Goal: Task Accomplishment & Management: Use online tool/utility

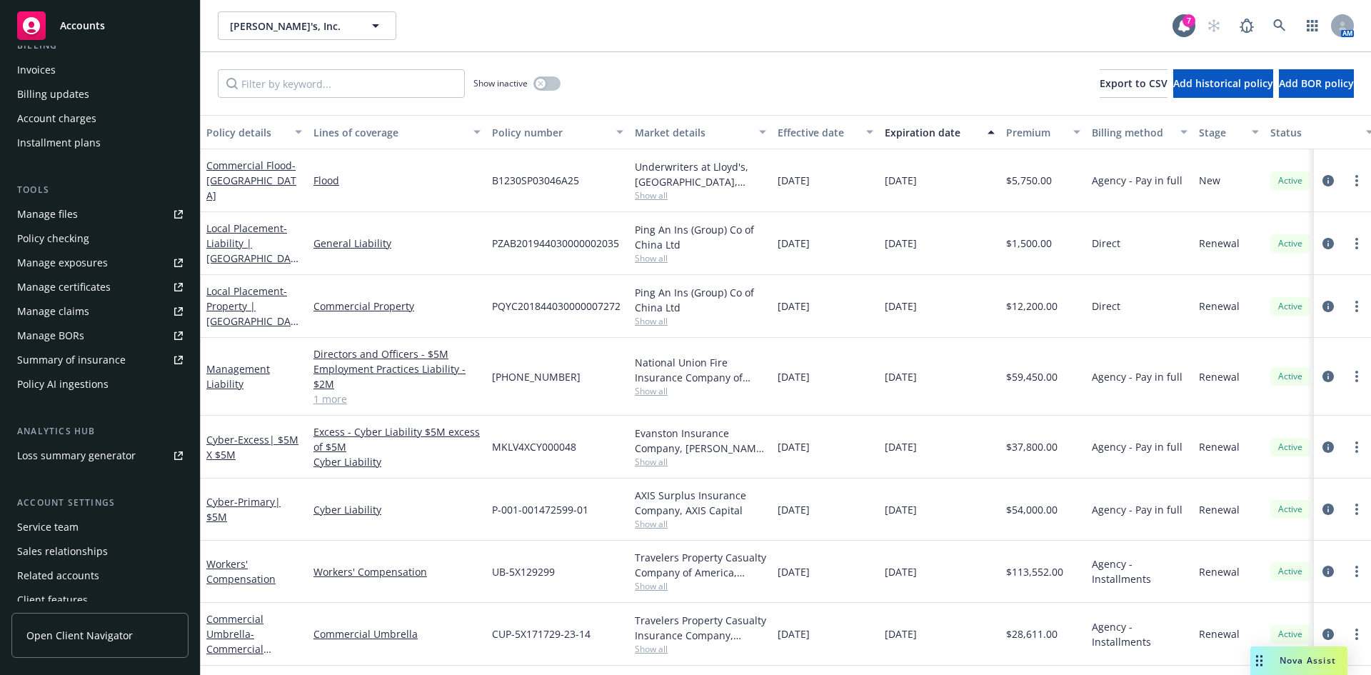
scroll to position [276, 0]
click at [99, 362] on div "Summary of insurance" at bounding box center [71, 354] width 109 height 23
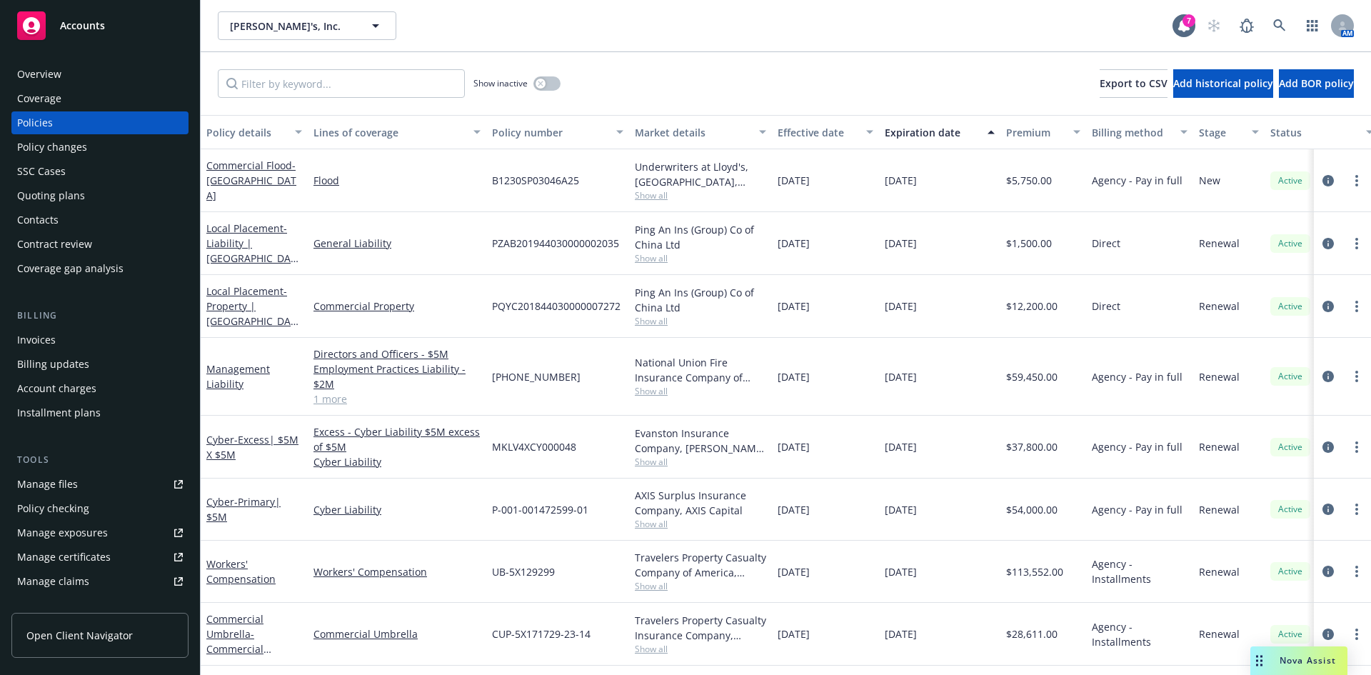
click at [52, 81] on div "Overview" at bounding box center [39, 74] width 44 height 23
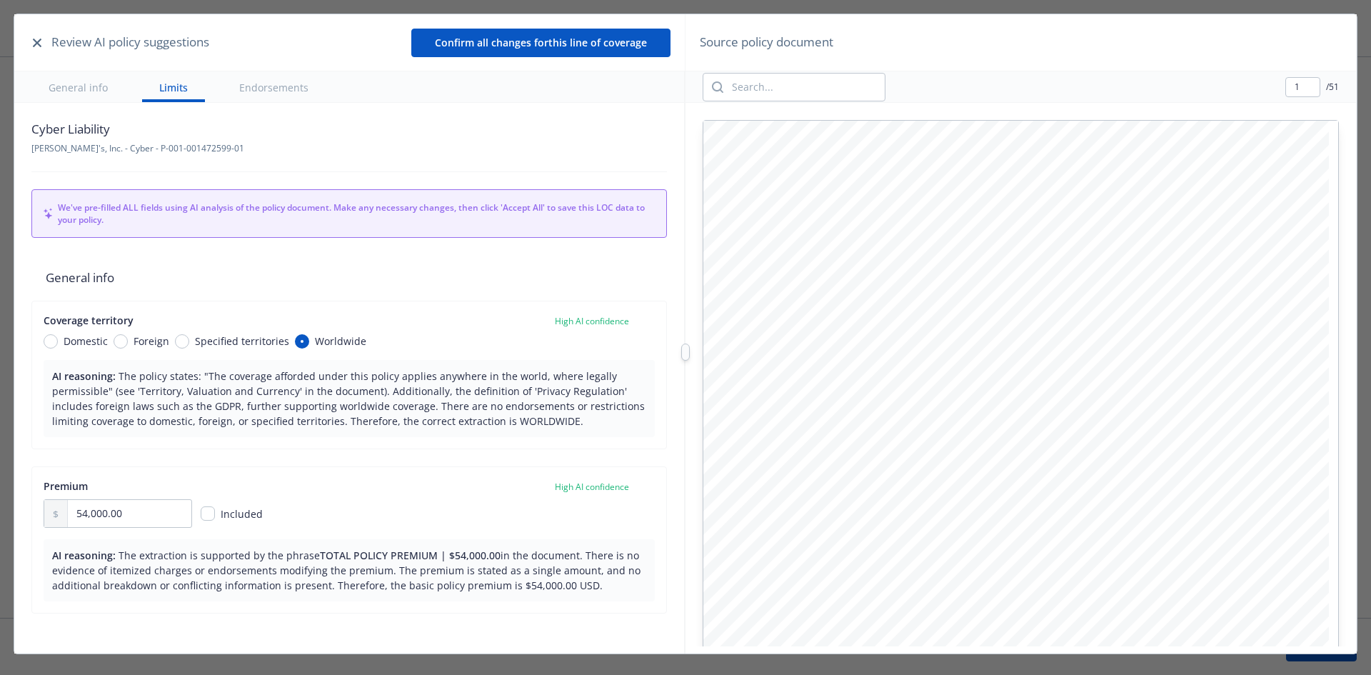
click at [67, 86] on button "General info" at bounding box center [78, 86] width 94 height 31
click at [41, 42] on icon "button" at bounding box center [37, 43] width 9 height 9
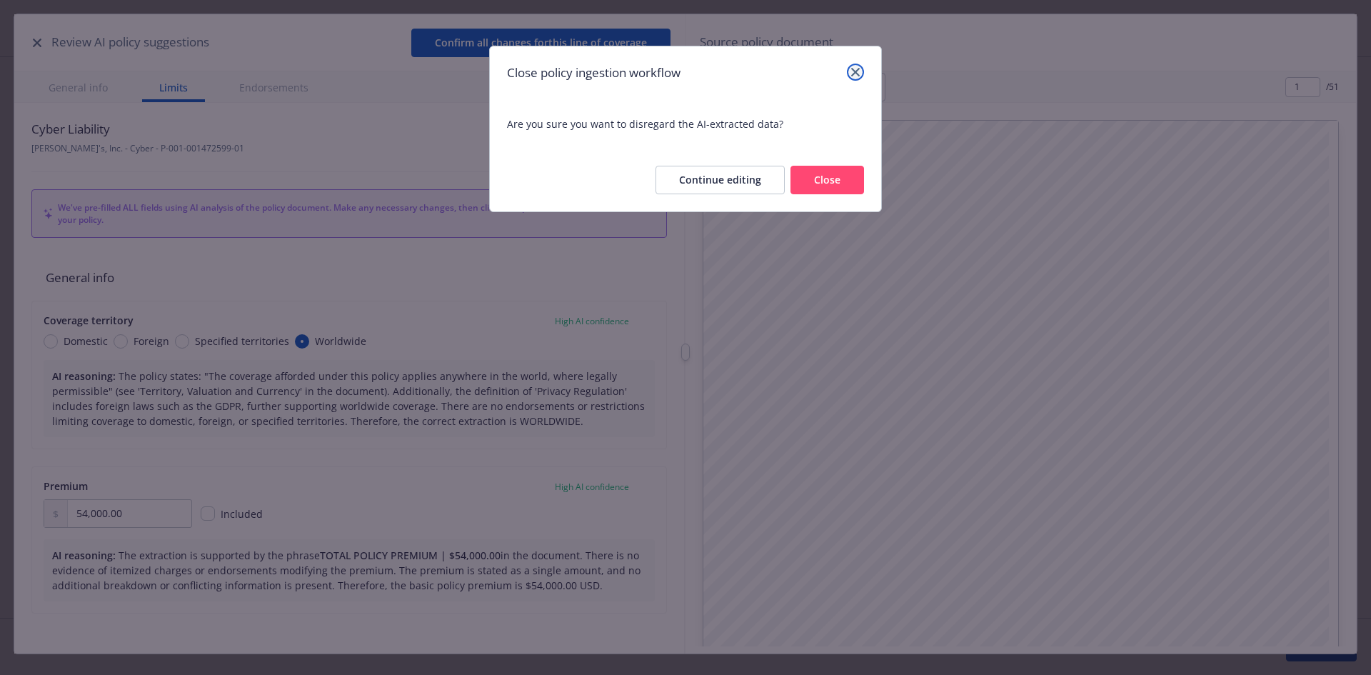
click at [855, 74] on icon "close" at bounding box center [855, 72] width 9 height 9
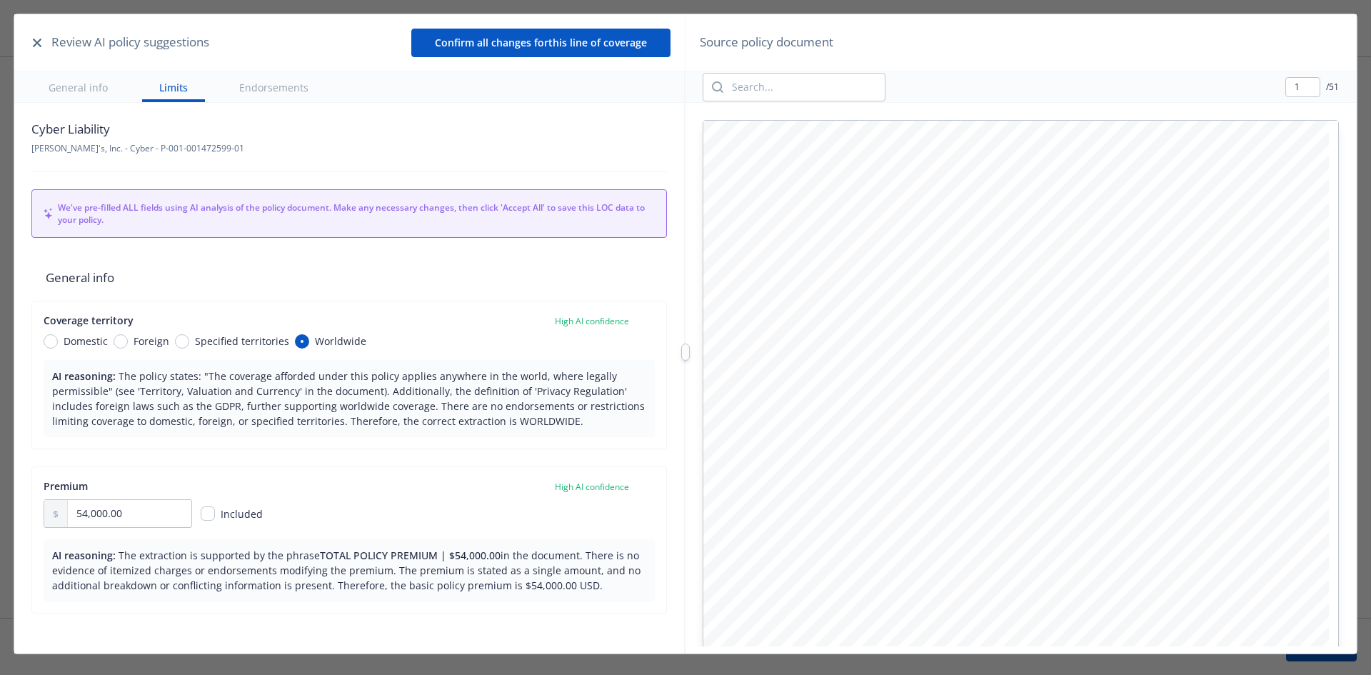
click at [79, 95] on button "General info" at bounding box center [78, 86] width 94 height 31
click at [74, 93] on button "General info" at bounding box center [78, 86] width 94 height 31
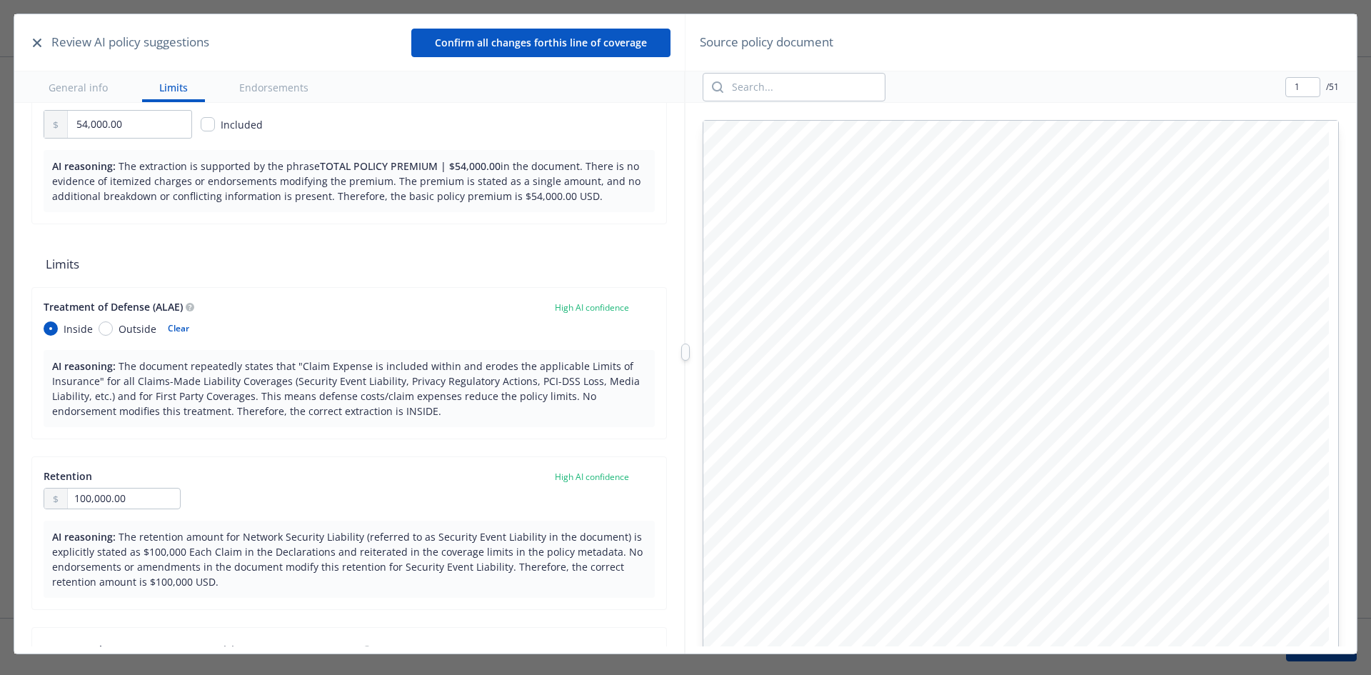
scroll to position [500, 0]
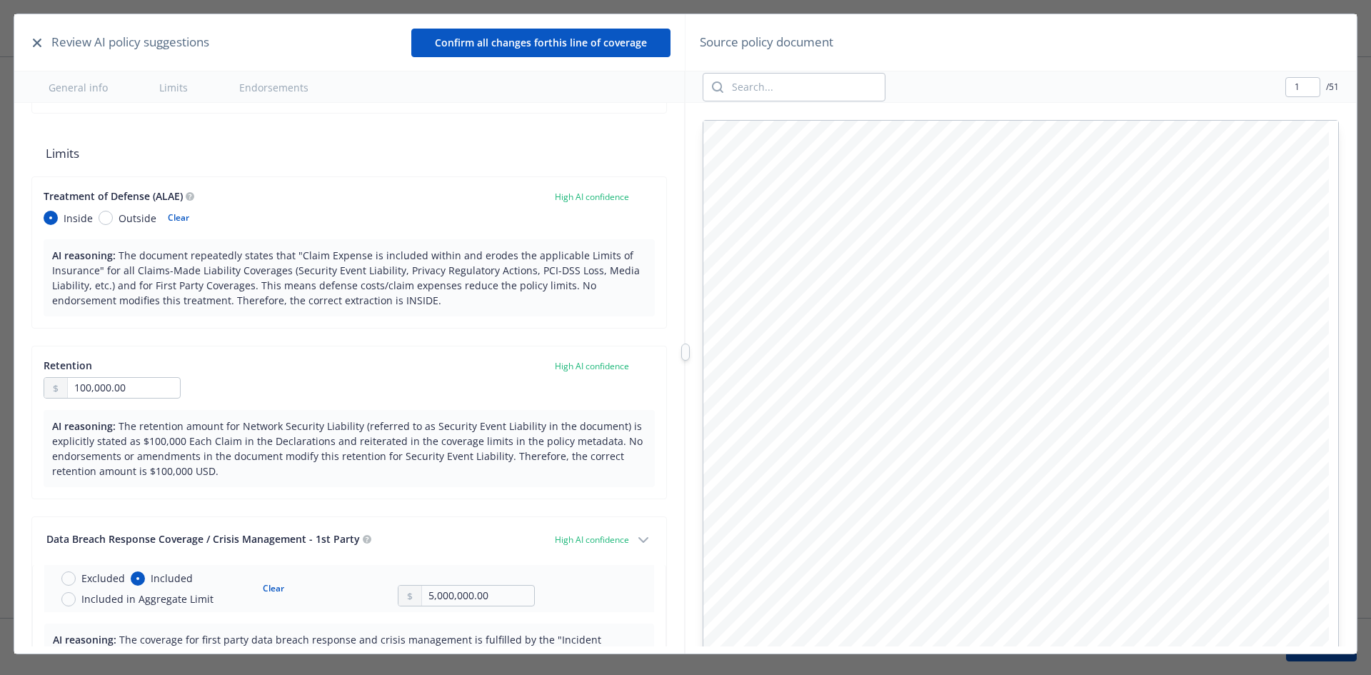
type textarea "x"
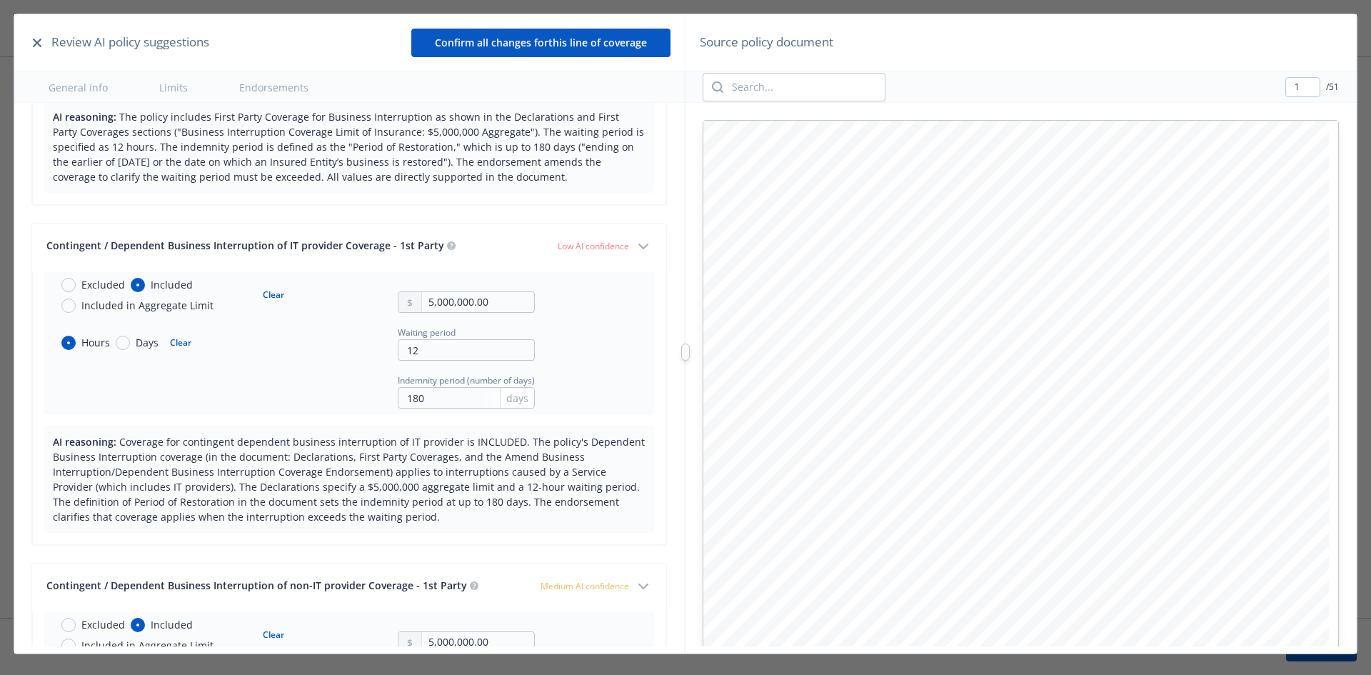
scroll to position [1333, 0]
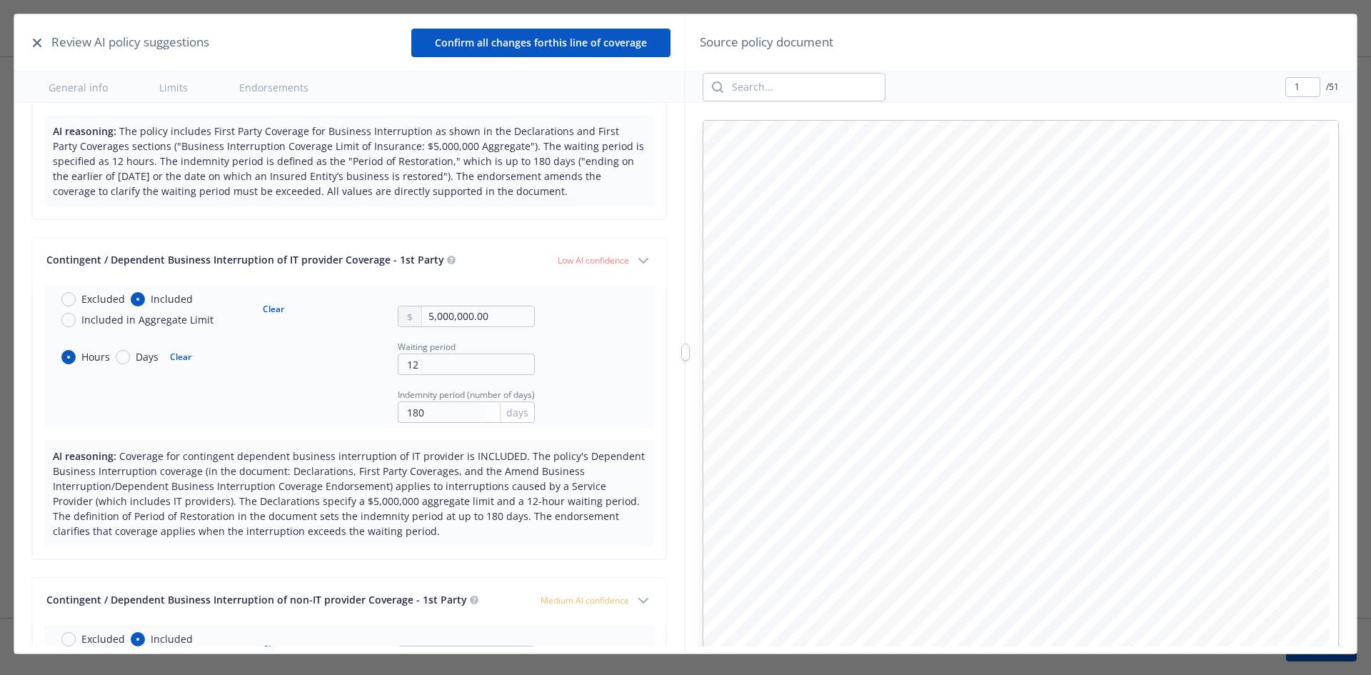
click at [635, 259] on icon "button" at bounding box center [643, 260] width 17 height 17
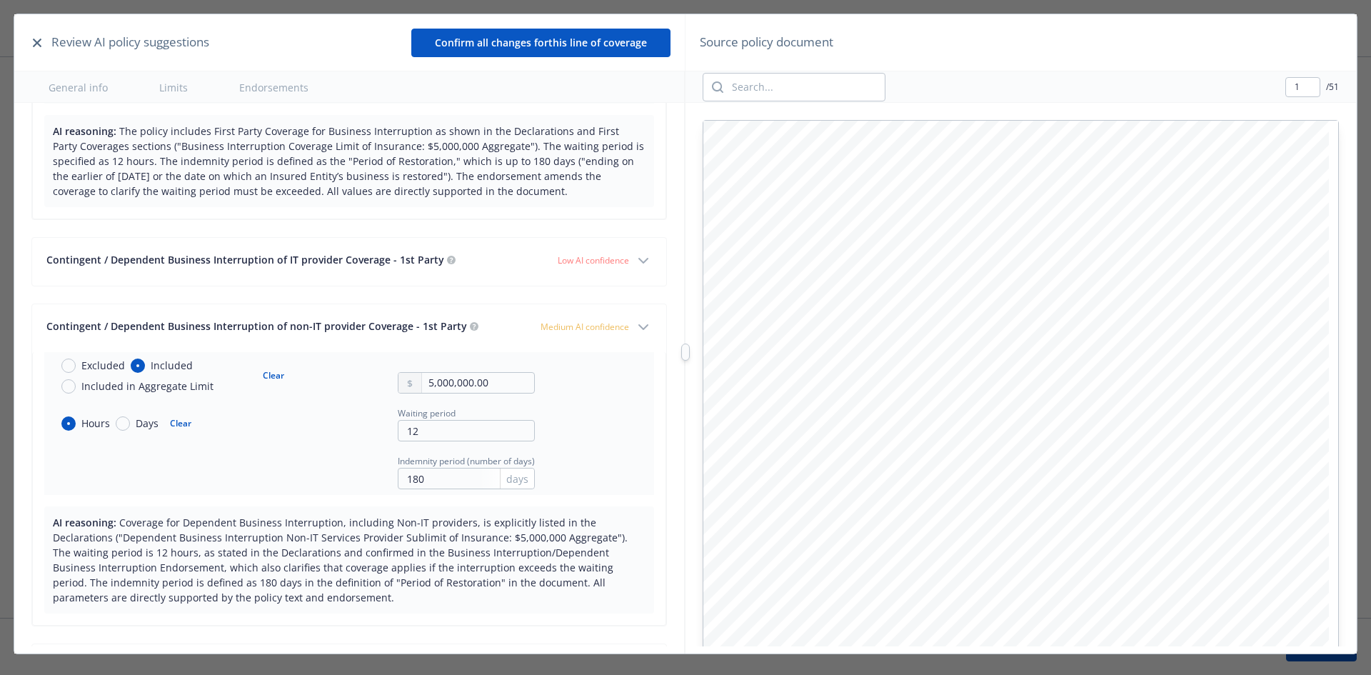
click at [616, 261] on span "Low AI confidence" at bounding box center [593, 260] width 71 height 12
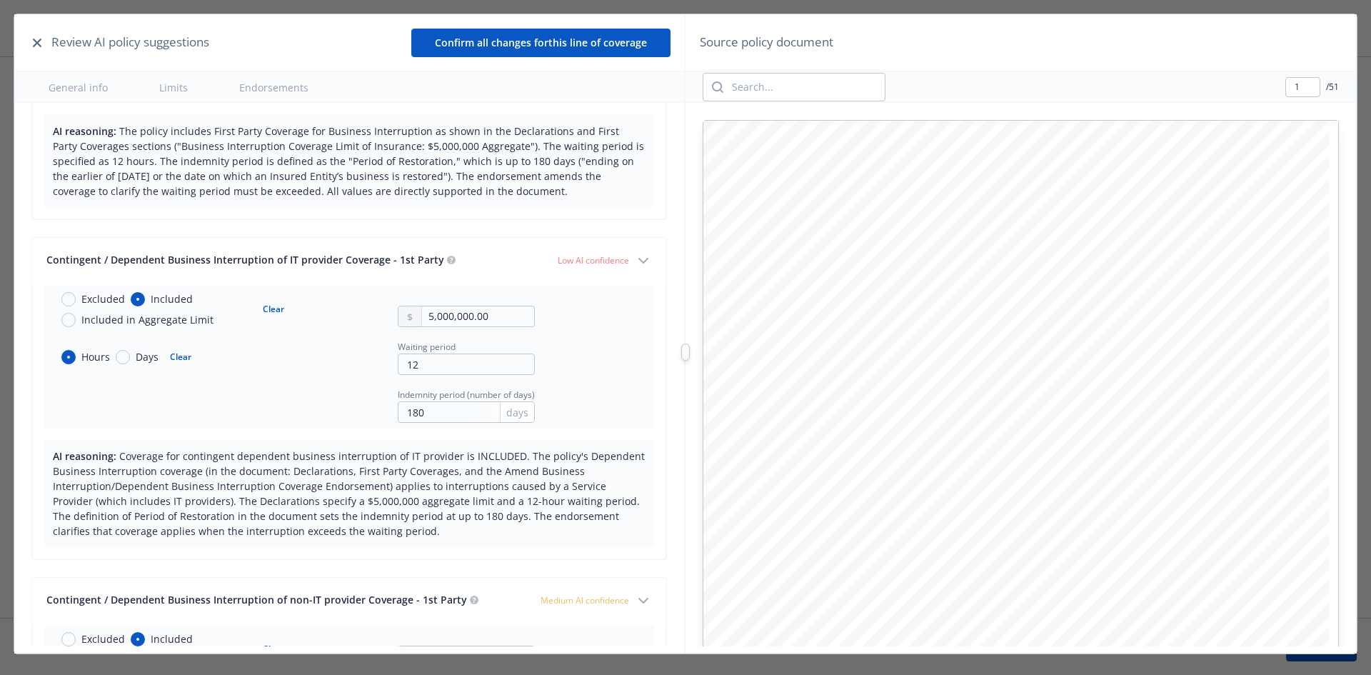
scroll to position [1499, 0]
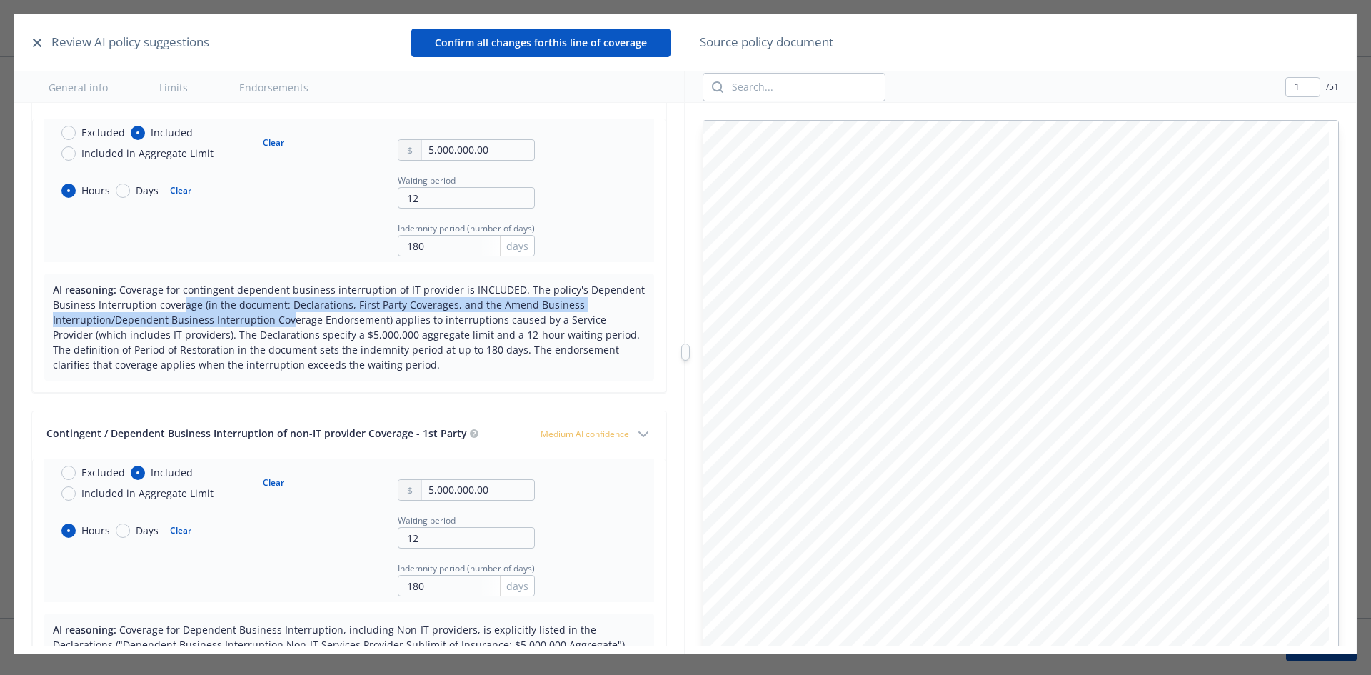
drag, startPoint x: 184, startPoint y: 303, endPoint x: 288, endPoint y: 317, distance: 105.1
click at [288, 317] on span "Coverage for contingent dependent business interruption of IT provider is INCLU…" at bounding box center [349, 327] width 592 height 89
drag, startPoint x: 370, startPoint y: 318, endPoint x: 300, endPoint y: 306, distance: 71.1
click at [300, 306] on span "Coverage for contingent dependent business interruption of IT provider is INCLU…" at bounding box center [349, 327] width 592 height 89
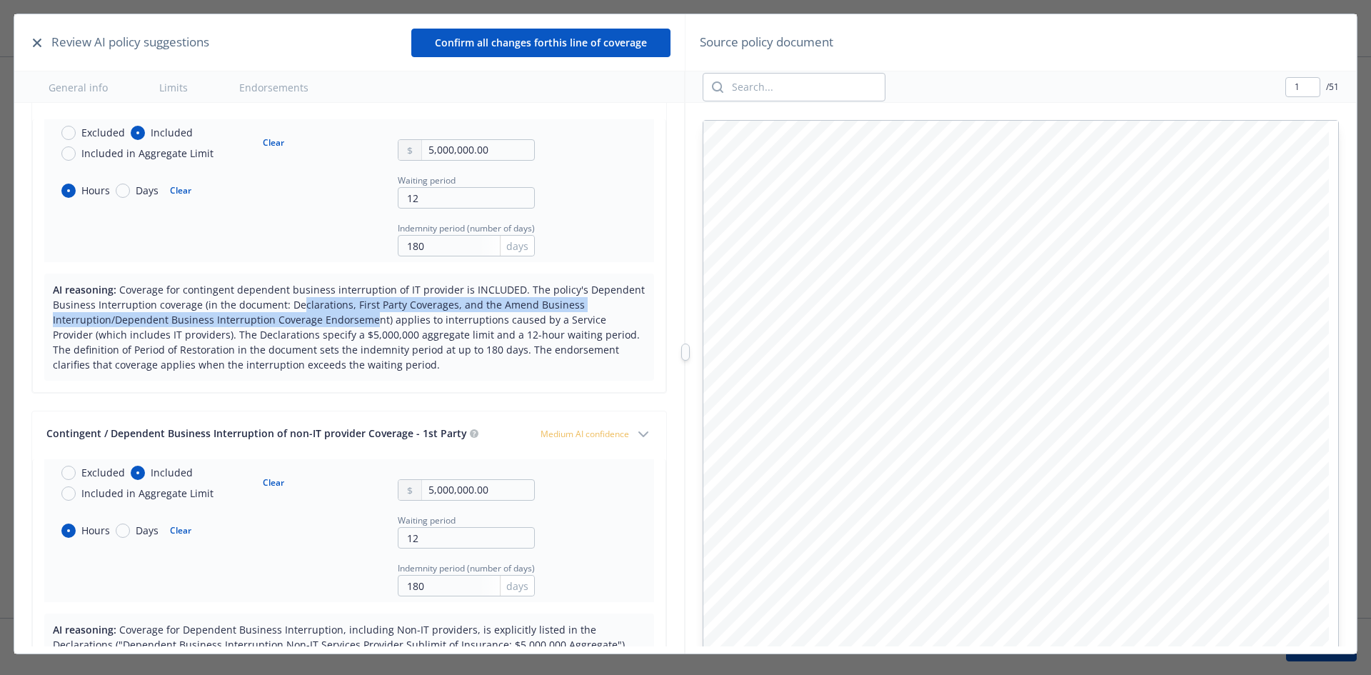
click at [300, 306] on span "Coverage for contingent dependent business interruption of IT provider is INCLU…" at bounding box center [349, 327] width 592 height 89
drag, startPoint x: 307, startPoint y: 301, endPoint x: 396, endPoint y: 323, distance: 91.8
click at [396, 323] on span "Coverage for contingent dependent business interruption of IT provider is INCLU…" at bounding box center [349, 327] width 592 height 89
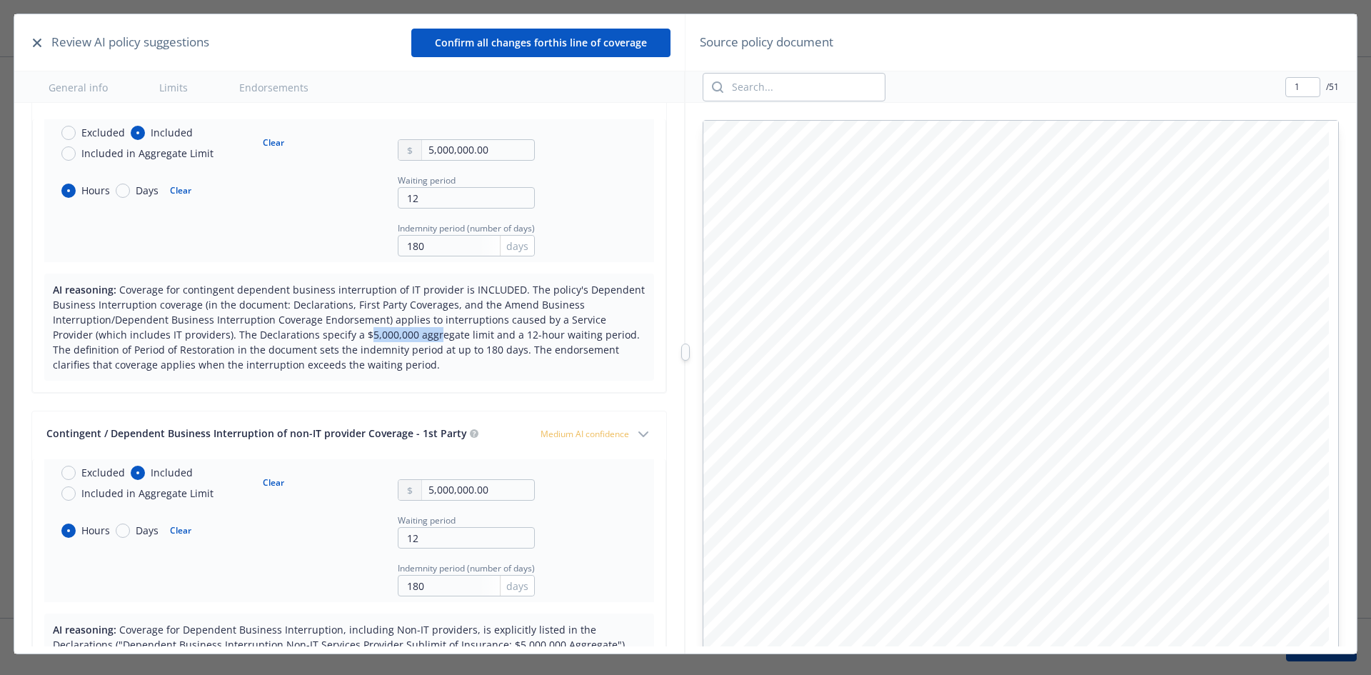
drag, startPoint x: 390, startPoint y: 341, endPoint x: 318, endPoint y: 339, distance: 72.1
click at [318, 339] on span "Coverage for contingent dependent business interruption of IT provider is INCLU…" at bounding box center [349, 327] width 592 height 89
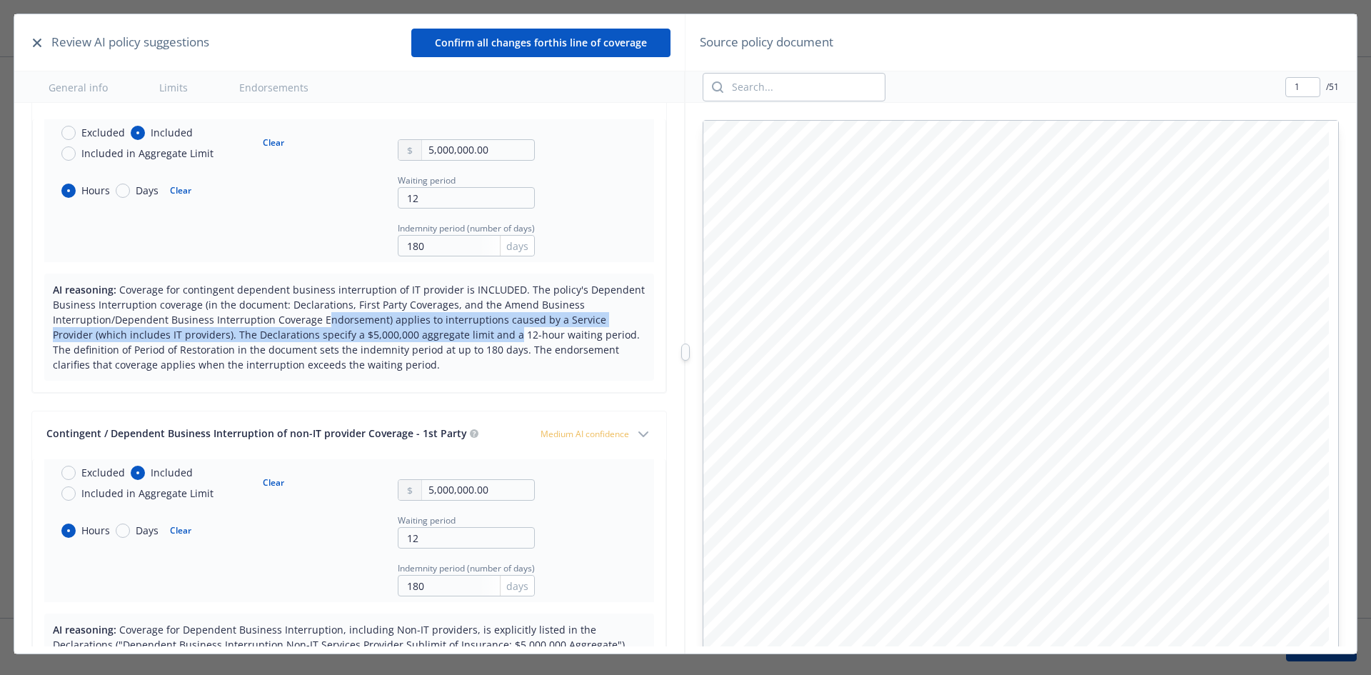
drag, startPoint x: 321, startPoint y: 326, endPoint x: 463, endPoint y: 341, distance: 143.5
click at [463, 341] on span "Coverage for contingent dependent business interruption of IT provider is INCLU…" at bounding box center [349, 327] width 592 height 89
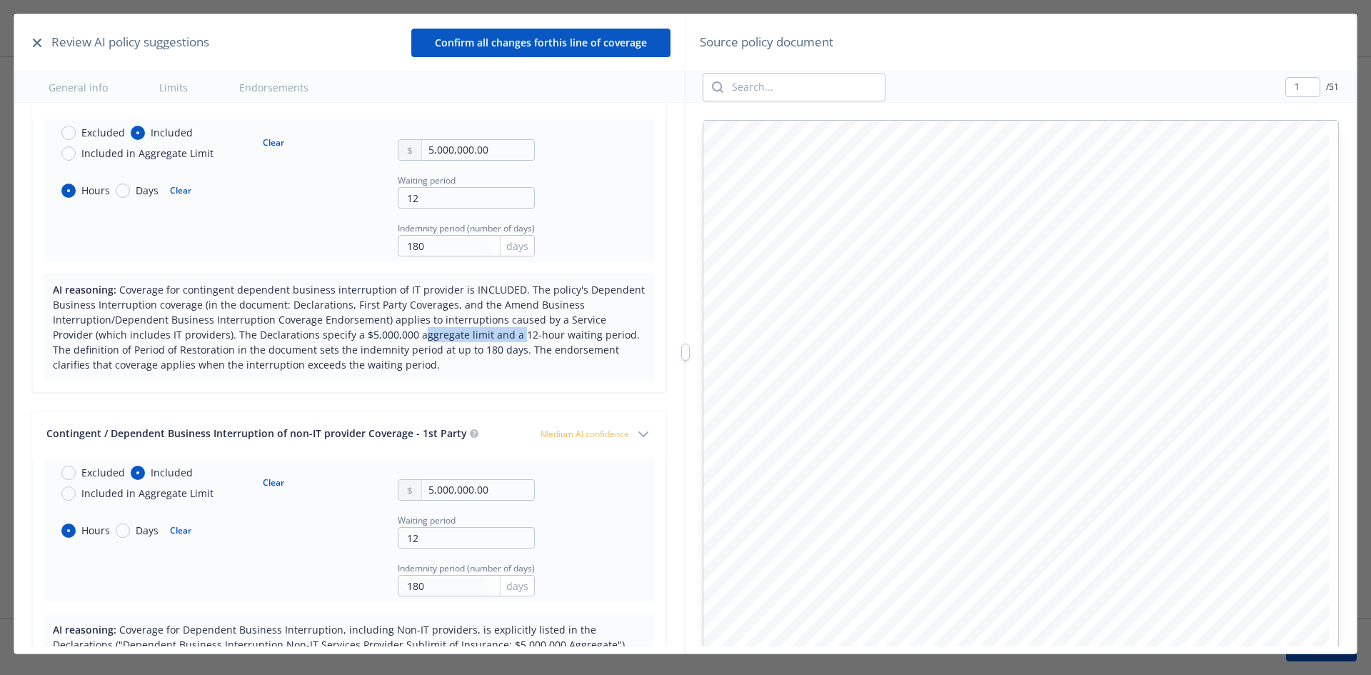
drag, startPoint x: 403, startPoint y: 339, endPoint x: 336, endPoint y: 330, distance: 68.5
click at [336, 335] on span "Coverage for contingent dependent business interruption of IT provider is INCLU…" at bounding box center [349, 327] width 592 height 89
click at [335, 328] on span "Coverage for contingent dependent business interruption of IT provider is INCLU…" at bounding box center [349, 327] width 592 height 89
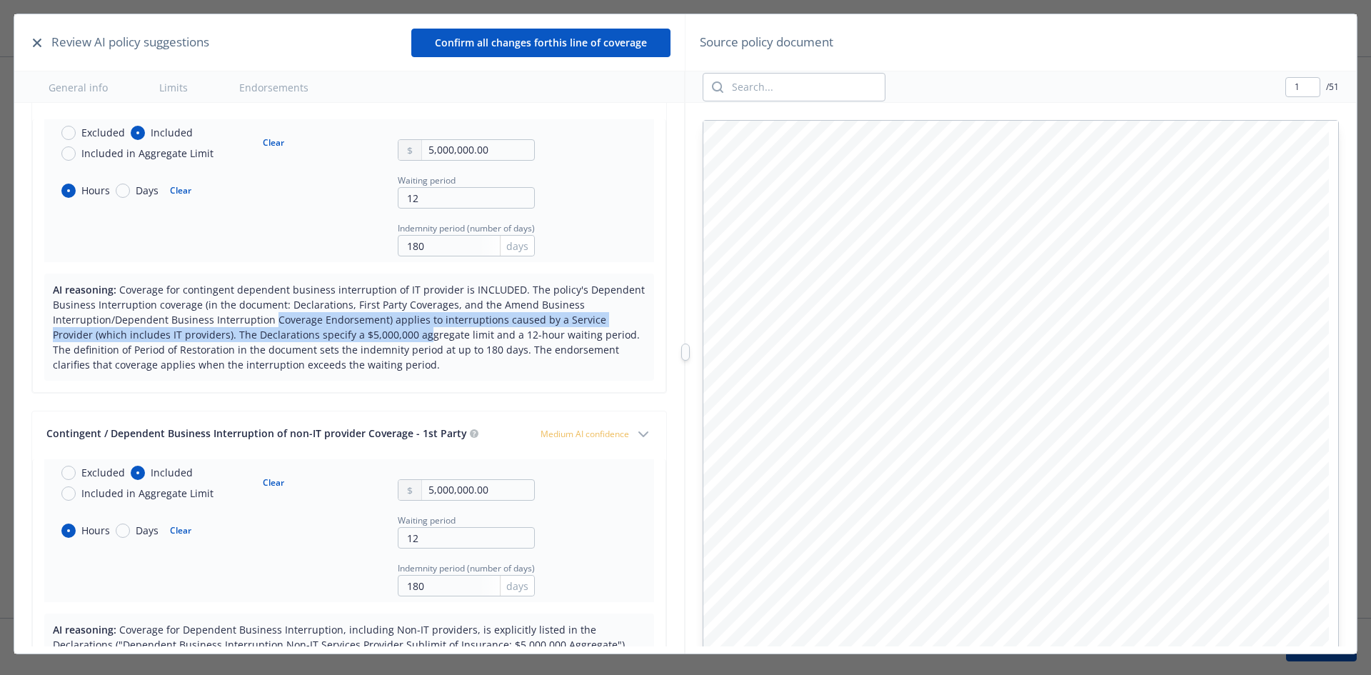
drag, startPoint x: 273, startPoint y: 323, endPoint x: 400, endPoint y: 341, distance: 128.3
click at [401, 341] on span "Coverage for contingent dependent business interruption of IT provider is INCLU…" at bounding box center [349, 327] width 592 height 89
click at [400, 341] on span "Coverage for contingent dependent business interruption of IT provider is INCLU…" at bounding box center [349, 327] width 592 height 89
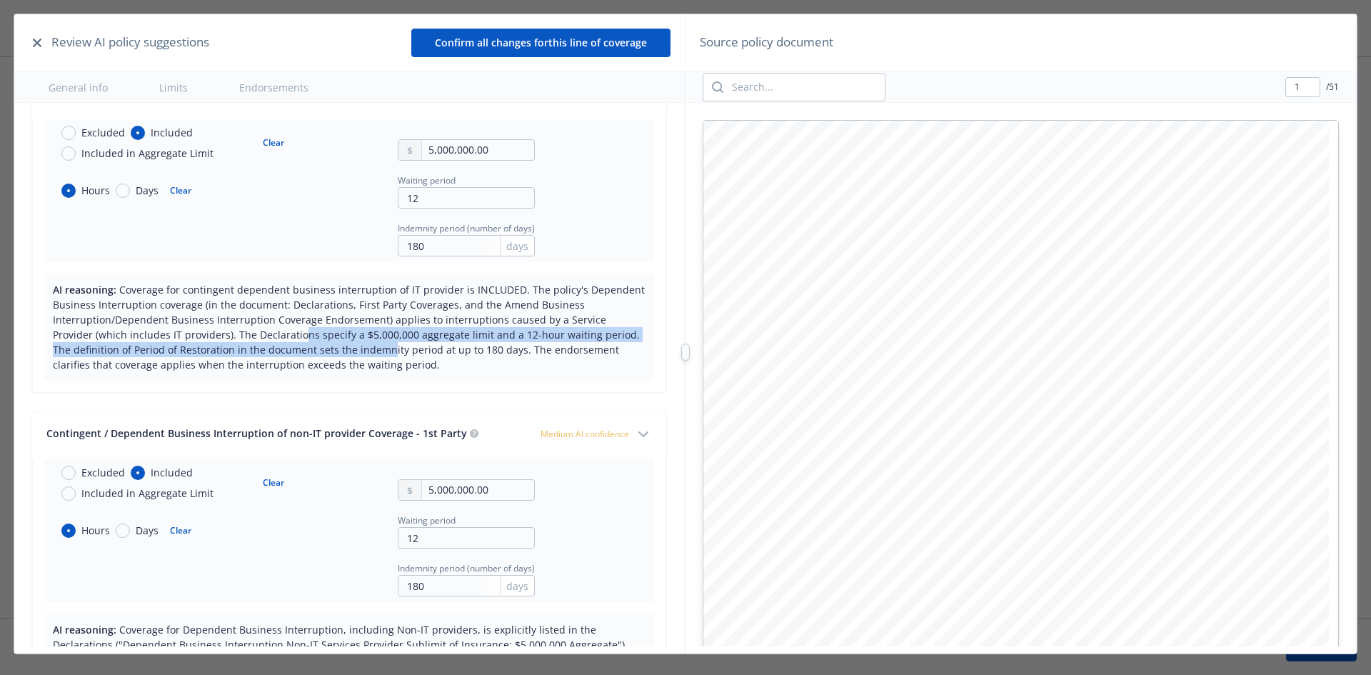
click at [253, 333] on span "Coverage for contingent dependent business interruption of IT provider is INCLU…" at bounding box center [349, 327] width 592 height 89
click at [251, 333] on span "Coverage for contingent dependent business interruption of IT provider is INCLU…" at bounding box center [349, 327] width 592 height 89
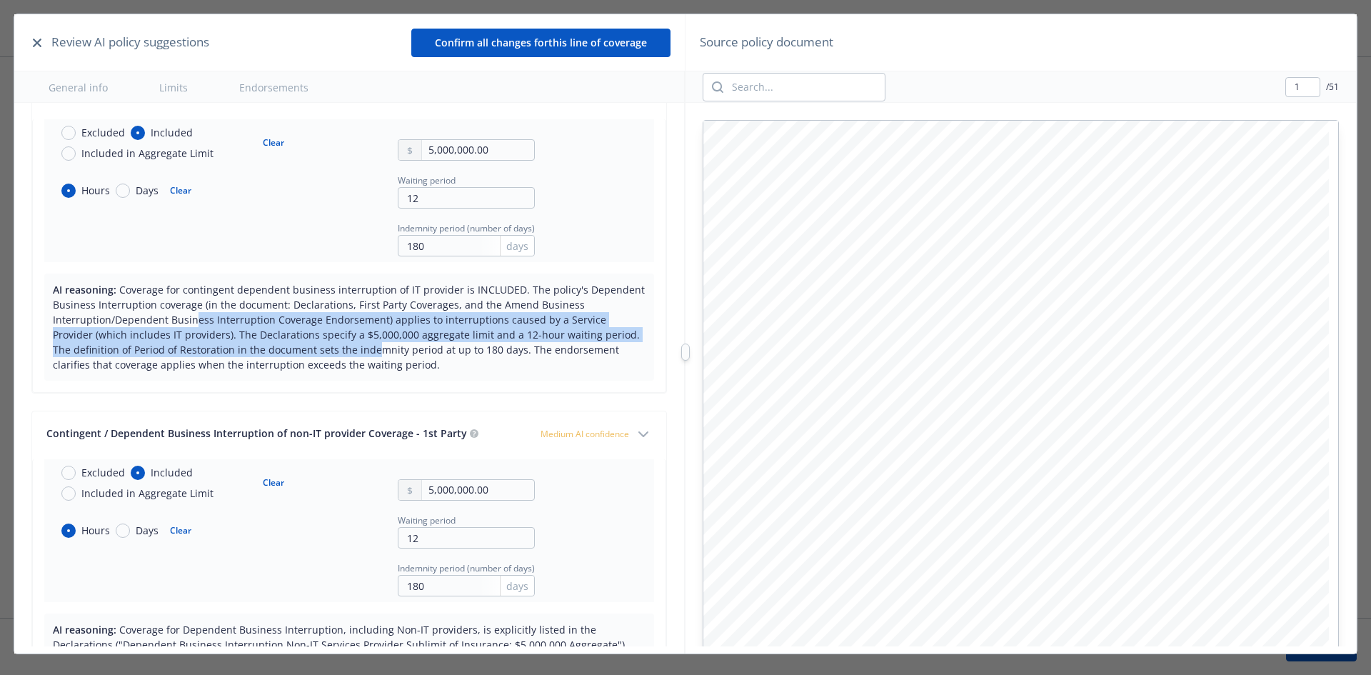
drag, startPoint x: 194, startPoint y: 318, endPoint x: 356, endPoint y: 344, distance: 164.1
click at [356, 344] on span "Coverage for contingent dependent business interruption of IT provider is INCLU…" at bounding box center [349, 327] width 592 height 89
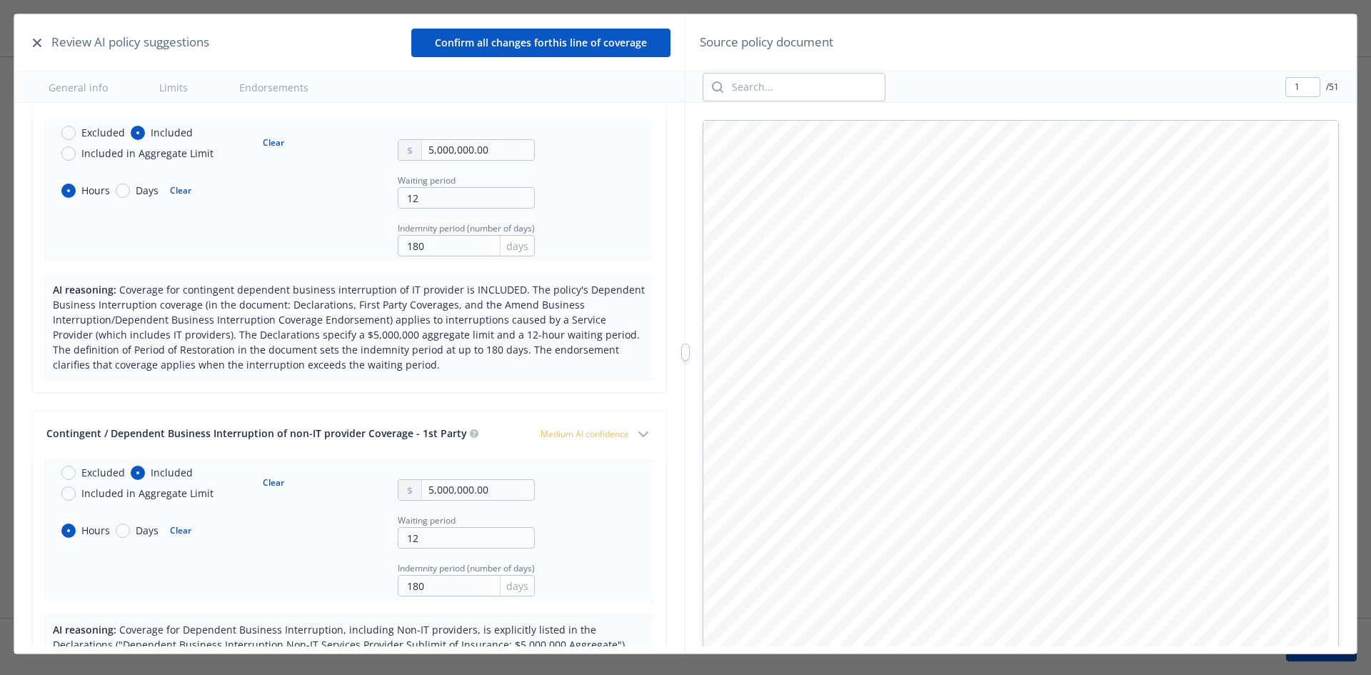
click at [358, 344] on span "Coverage for contingent dependent business interruption of IT provider is INCLU…" at bounding box center [349, 327] width 592 height 89
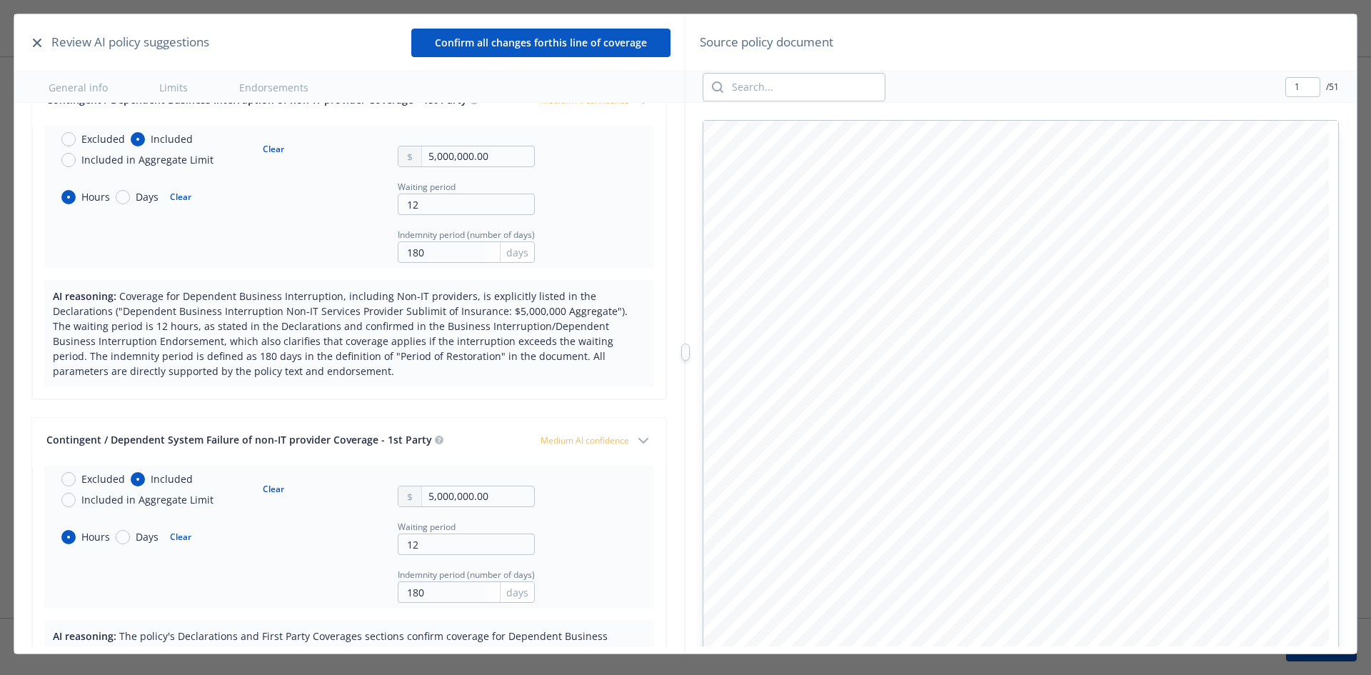
scroll to position [1999, 0]
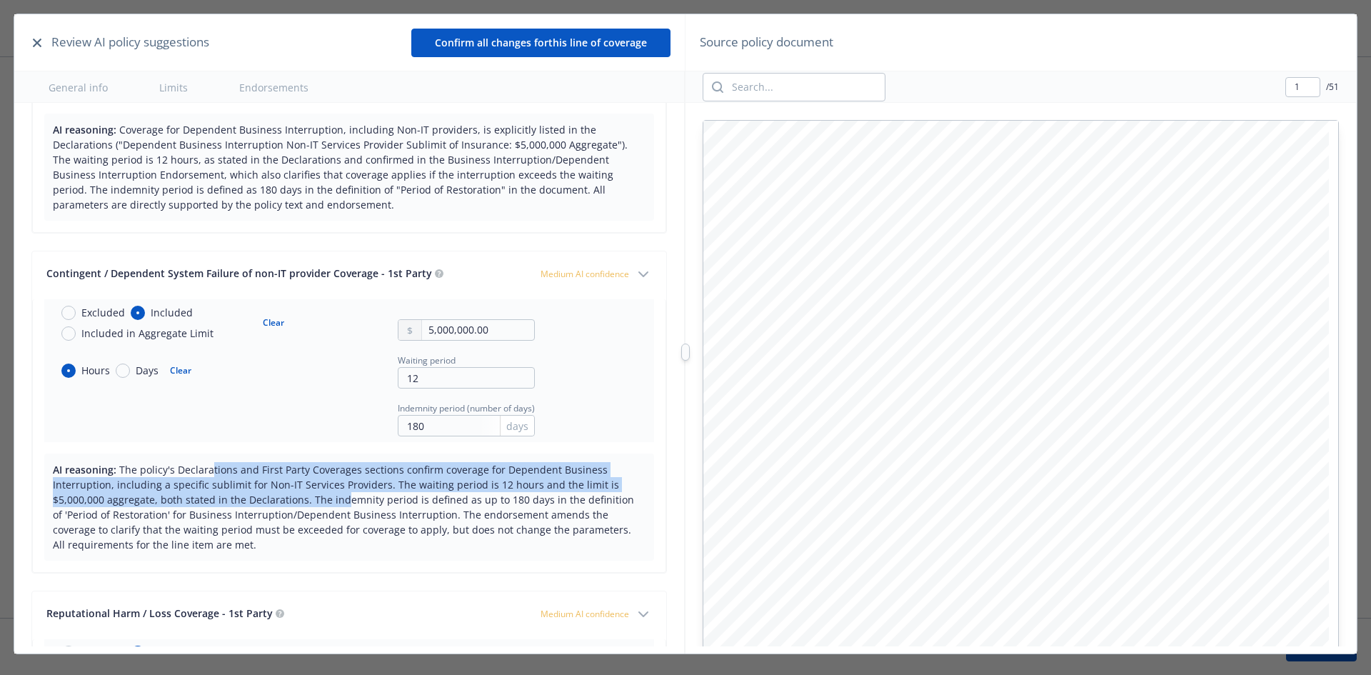
drag, startPoint x: 209, startPoint y: 474, endPoint x: 341, endPoint y: 496, distance: 133.8
click at [341, 496] on span "The policy's Declarations and First Party Coverages sections confirm coverage f…" at bounding box center [343, 507] width 581 height 89
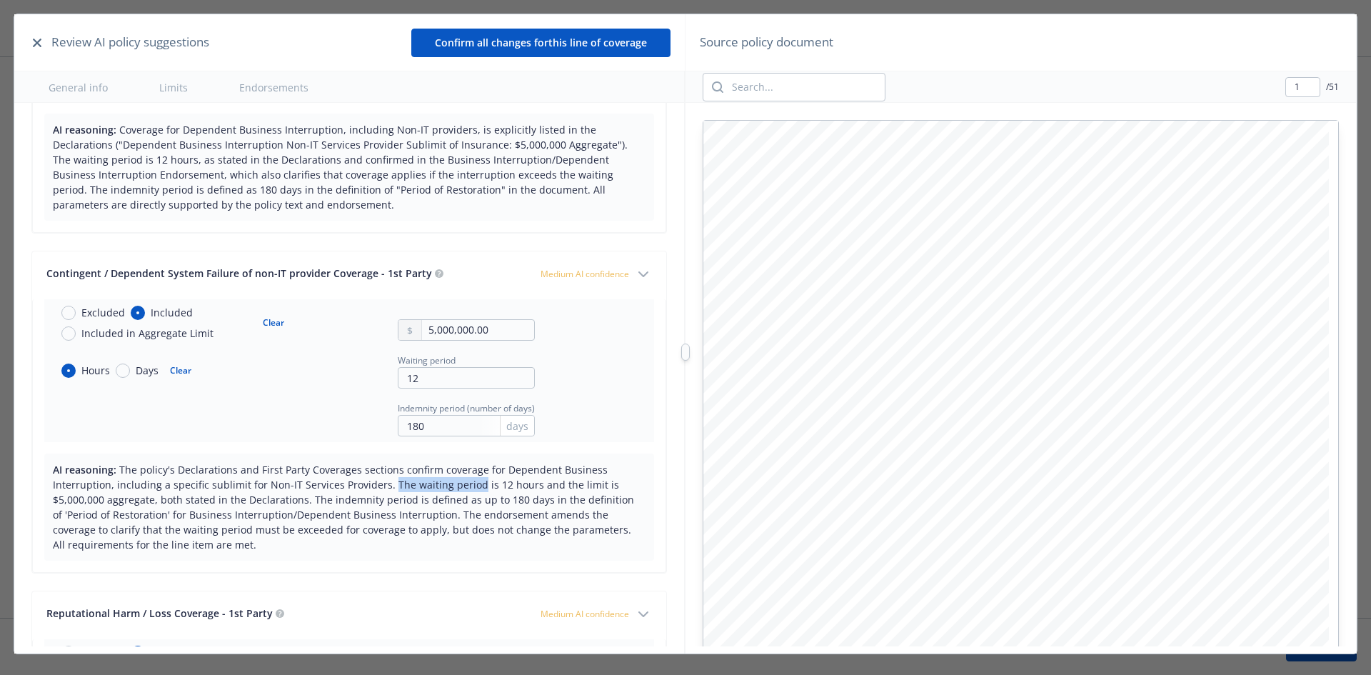
drag, startPoint x: 423, startPoint y: 488, endPoint x: 381, endPoint y: 487, distance: 41.4
click at [383, 488] on span "The policy's Declarations and First Party Coverages sections confirm coverage f…" at bounding box center [343, 507] width 581 height 89
click at [381, 487] on span "The policy's Declarations and First Party Coverages sections confirm coverage f…" at bounding box center [343, 507] width 581 height 89
drag, startPoint x: 123, startPoint y: 481, endPoint x: 325, endPoint y: 490, distance: 202.3
click at [325, 490] on span "The policy's Declarations and First Party Coverages sections confirm coverage f…" at bounding box center [343, 507] width 581 height 89
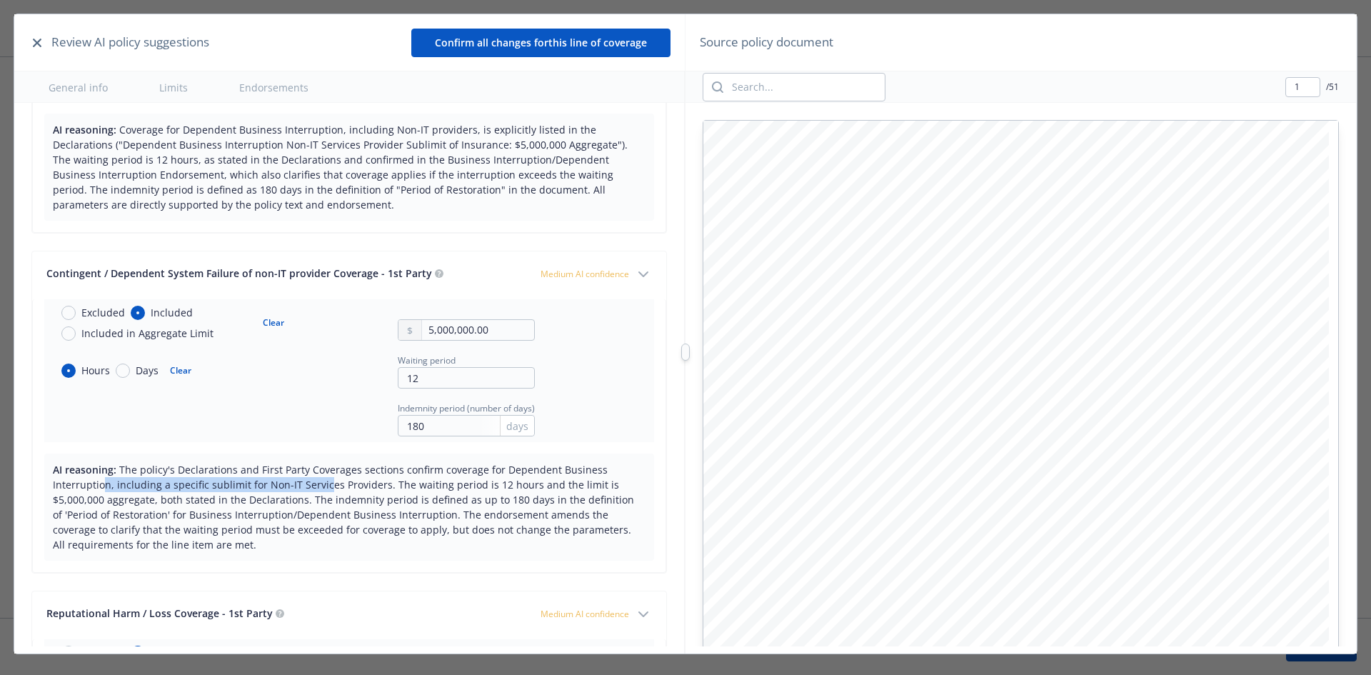
click at [325, 490] on span "The policy's Declarations and First Party Coverages sections confirm coverage f…" at bounding box center [343, 507] width 581 height 89
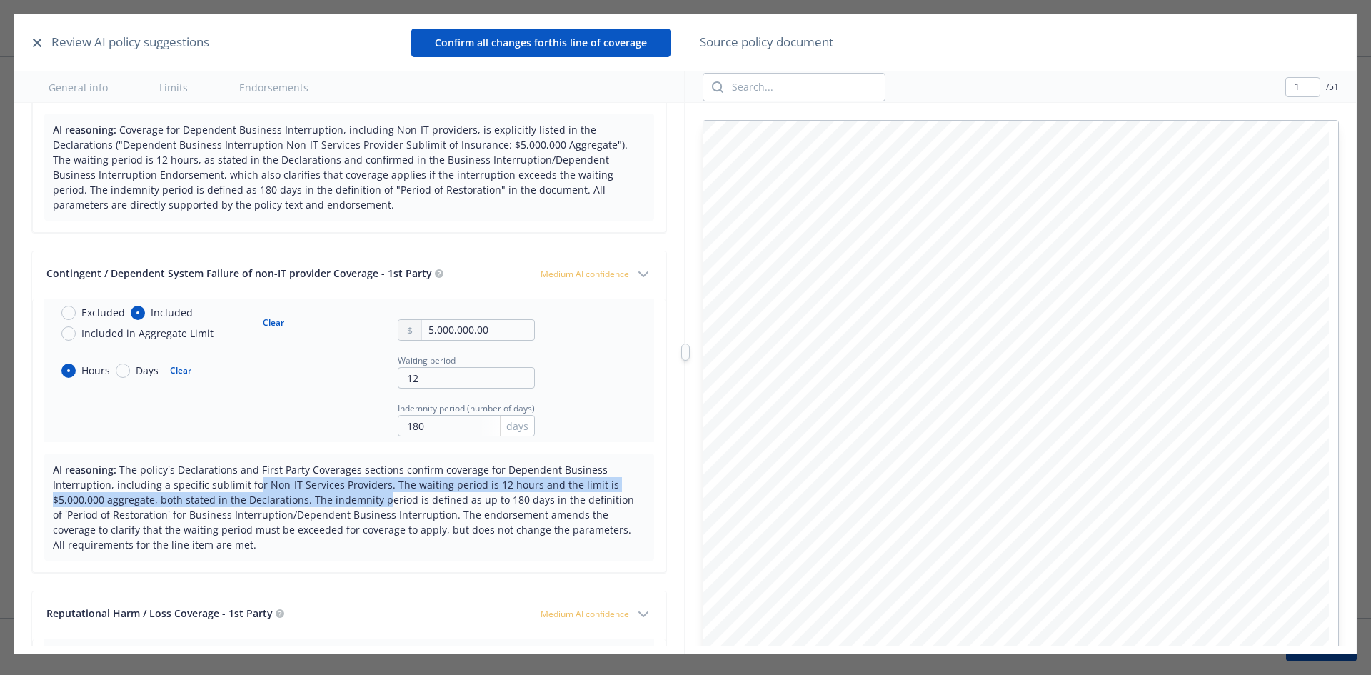
drag, startPoint x: 381, startPoint y: 504, endPoint x: 248, endPoint y: 486, distance: 134.1
click at [251, 486] on span "The policy's Declarations and First Party Coverages sections confirm coverage f…" at bounding box center [343, 507] width 581 height 89
click at [248, 486] on span "The policy's Declarations and First Party Coverages sections confirm coverage f…" at bounding box center [343, 507] width 581 height 89
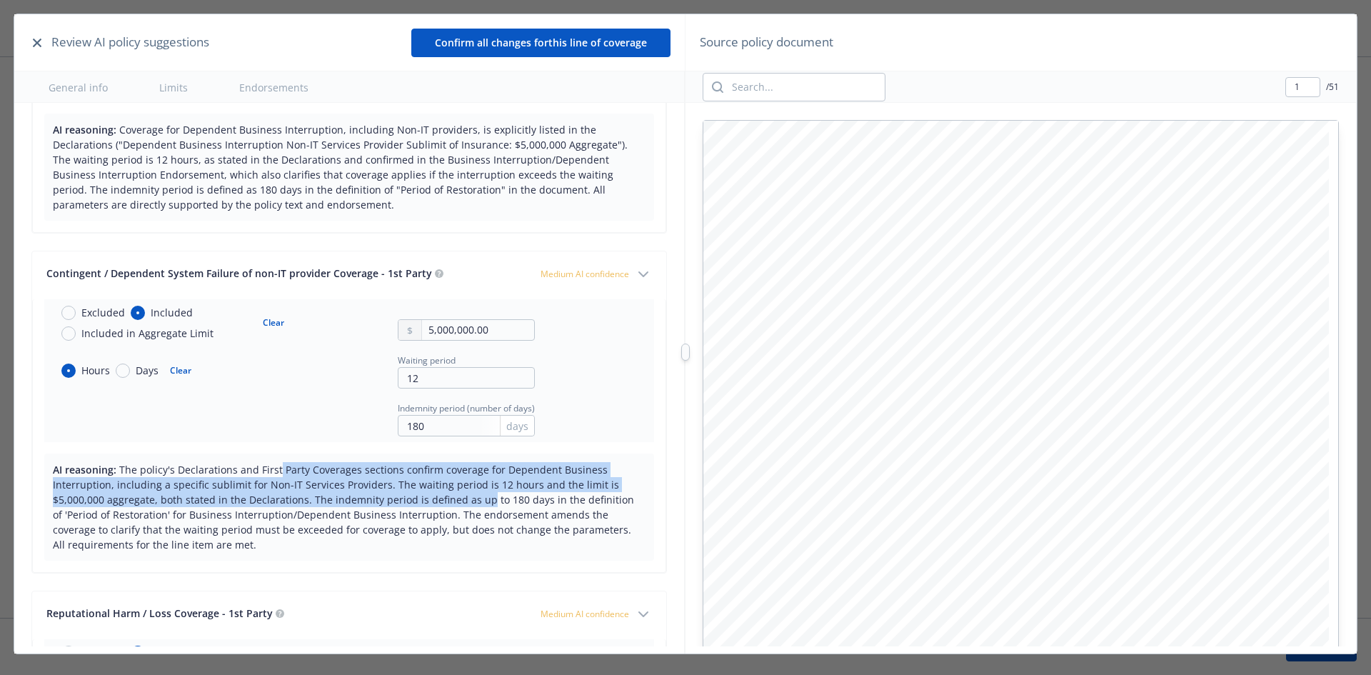
drag, startPoint x: 321, startPoint y: 487, endPoint x: 480, endPoint y: 501, distance: 159.9
click at [480, 501] on span "The policy's Declarations and First Party Coverages sections confirm coverage f…" at bounding box center [343, 507] width 581 height 89
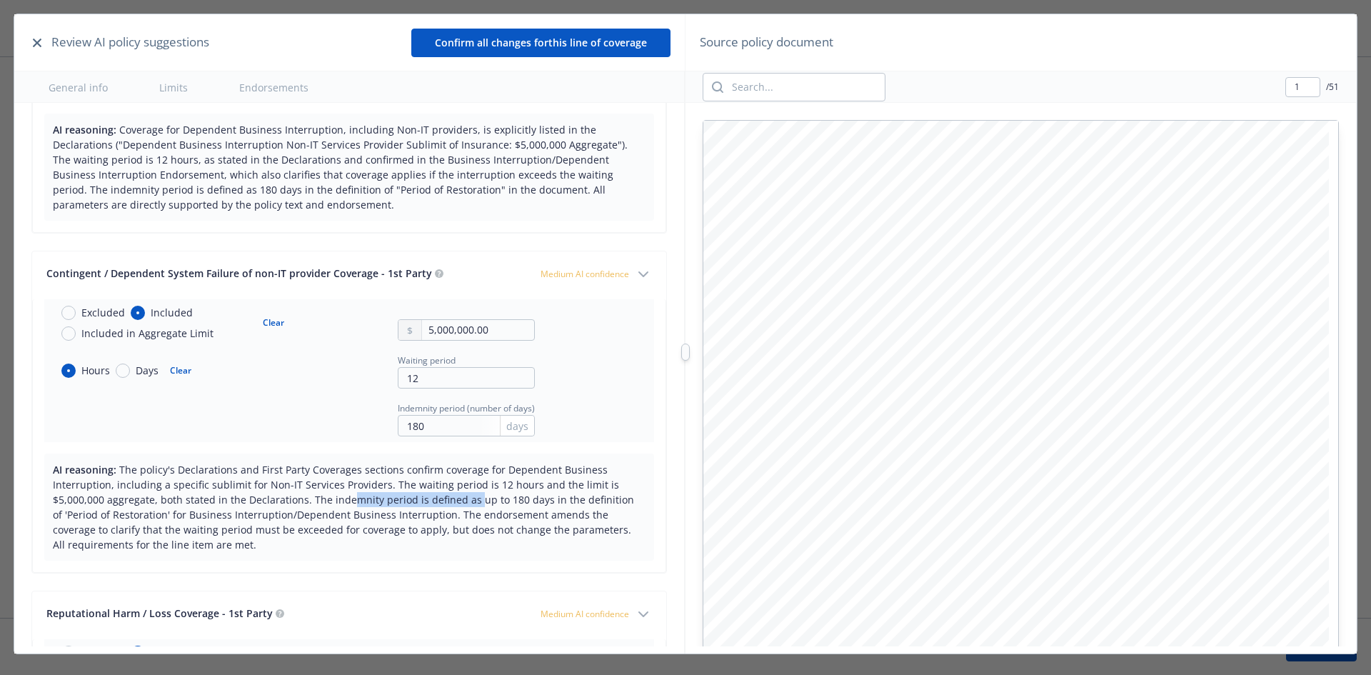
drag, startPoint x: 465, startPoint y: 503, endPoint x: 331, endPoint y: 492, distance: 134.7
click at [333, 494] on span "The policy's Declarations and First Party Coverages sections confirm coverage f…" at bounding box center [343, 507] width 581 height 89
click at [330, 491] on span "The policy's Declarations and First Party Coverages sections confirm coverage f…" at bounding box center [343, 507] width 581 height 89
type input "11"
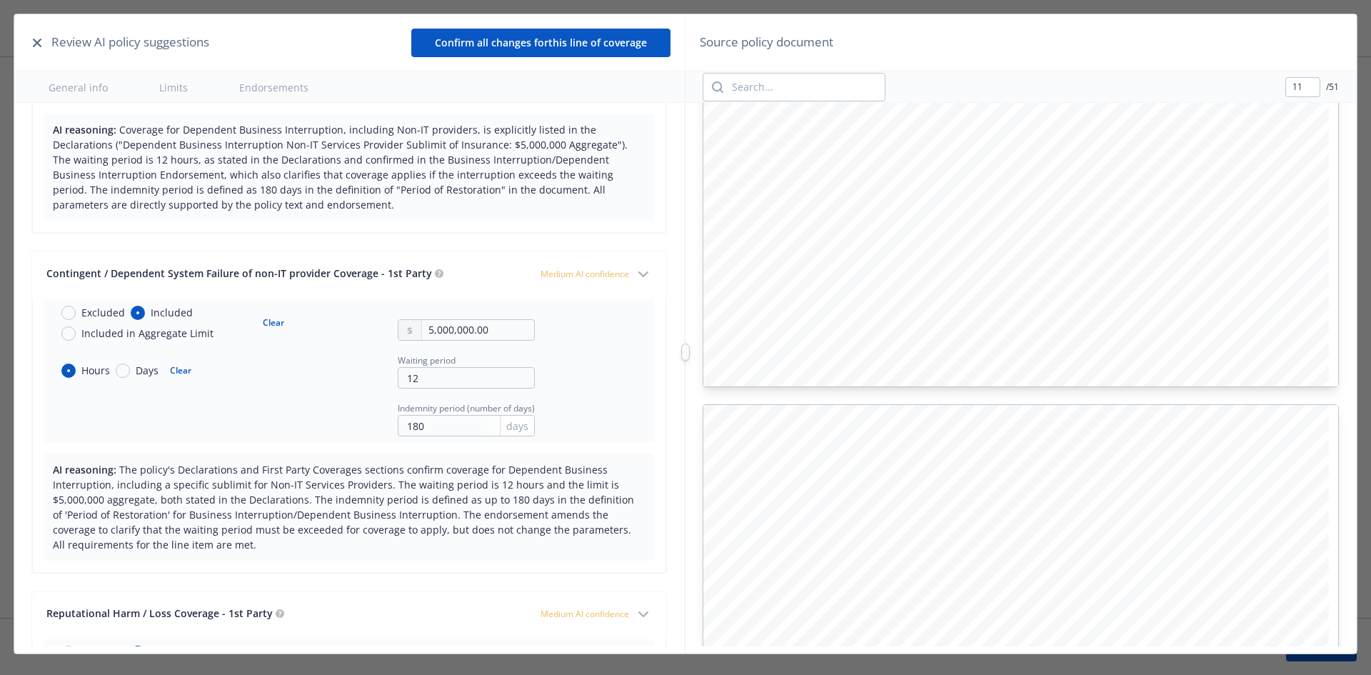
scroll to position [8663, 0]
